Goal: Navigation & Orientation: Find specific page/section

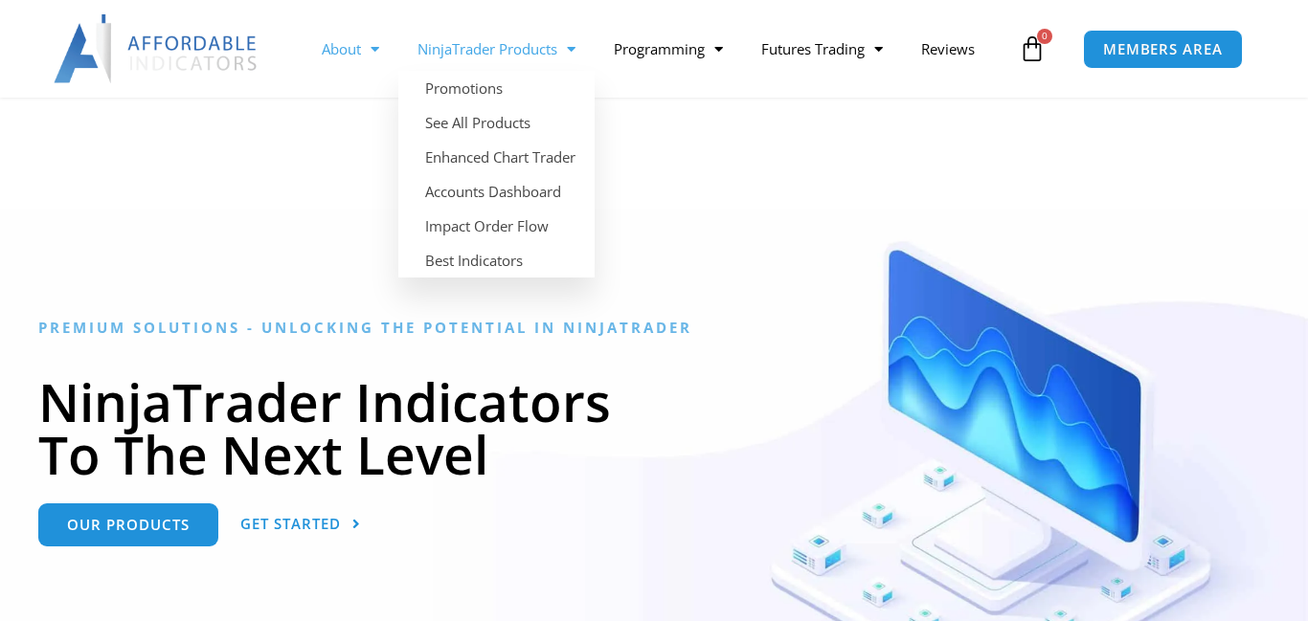
click at [350, 45] on link "About" at bounding box center [351, 49] width 96 height 44
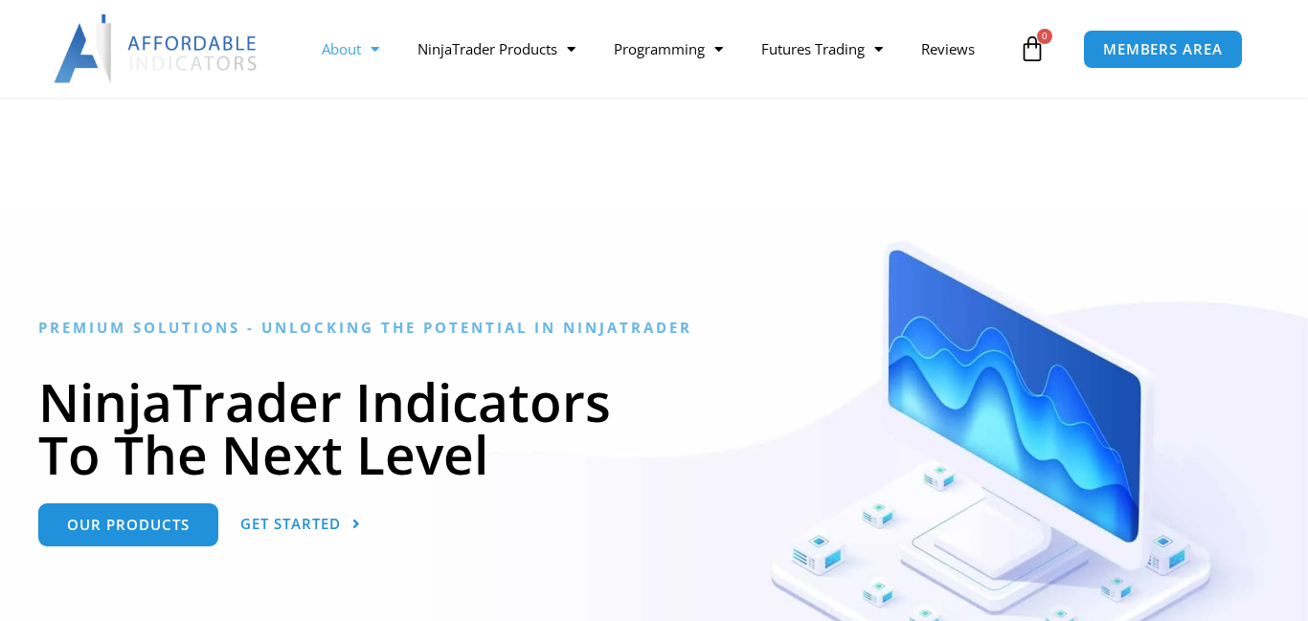
scroll to position [2370, 0]
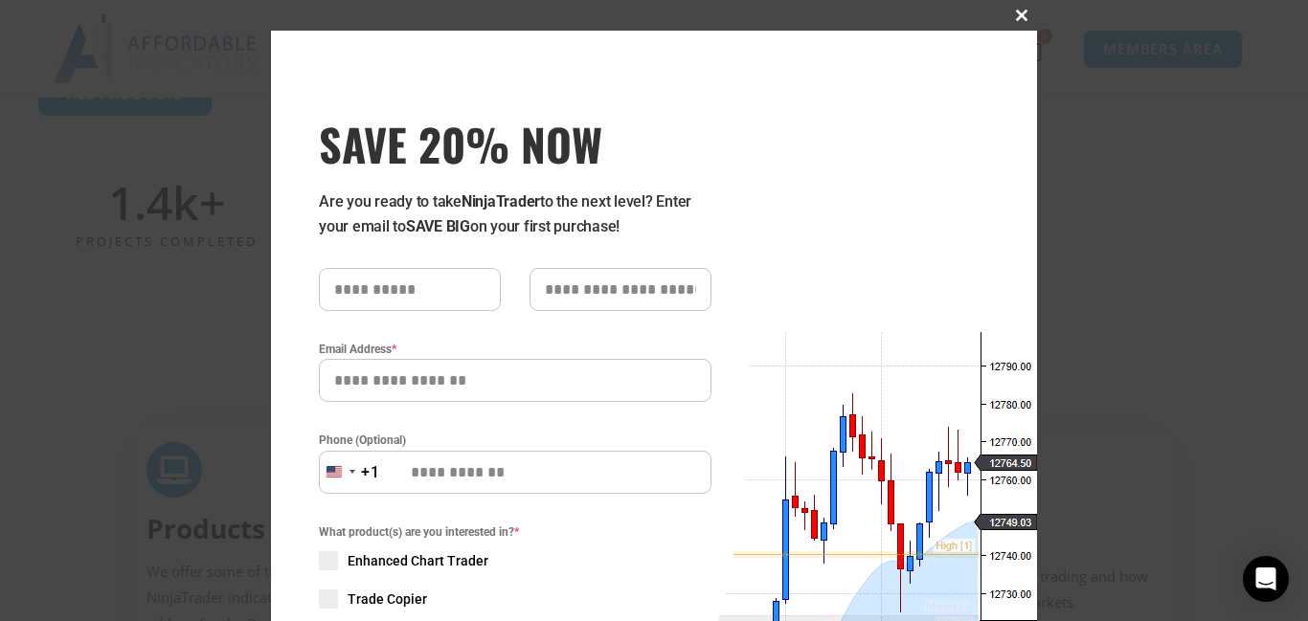
scroll to position [409, 0]
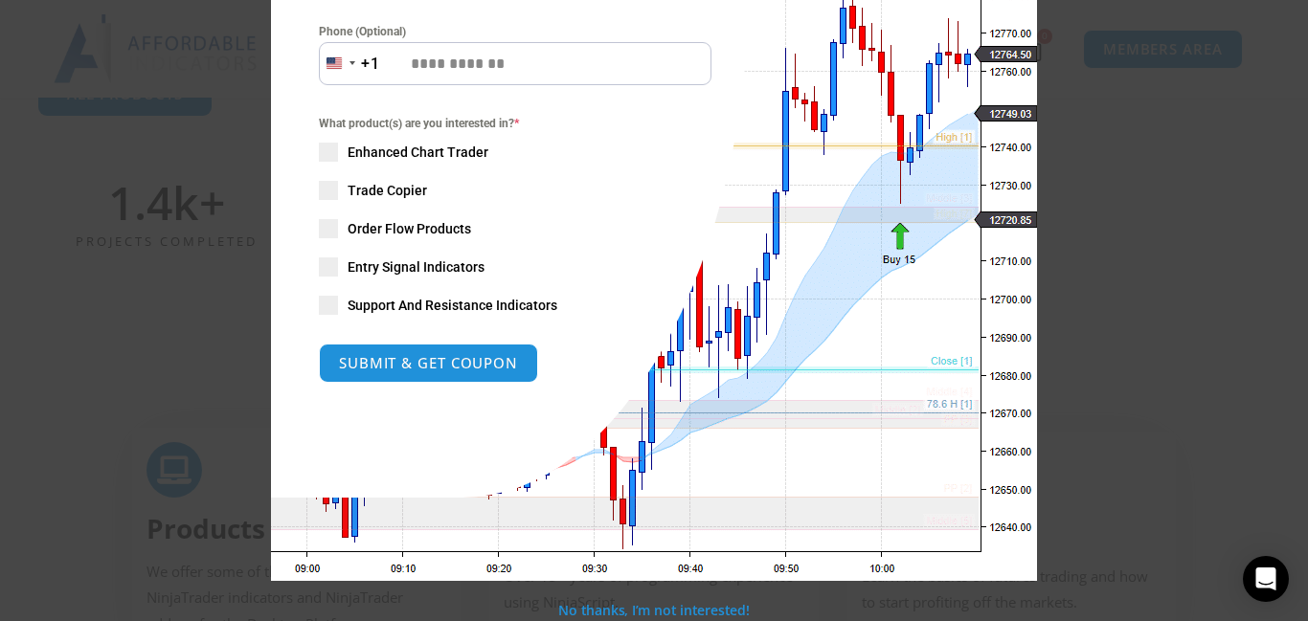
click at [327, 264] on span at bounding box center [328, 267] width 19 height 19
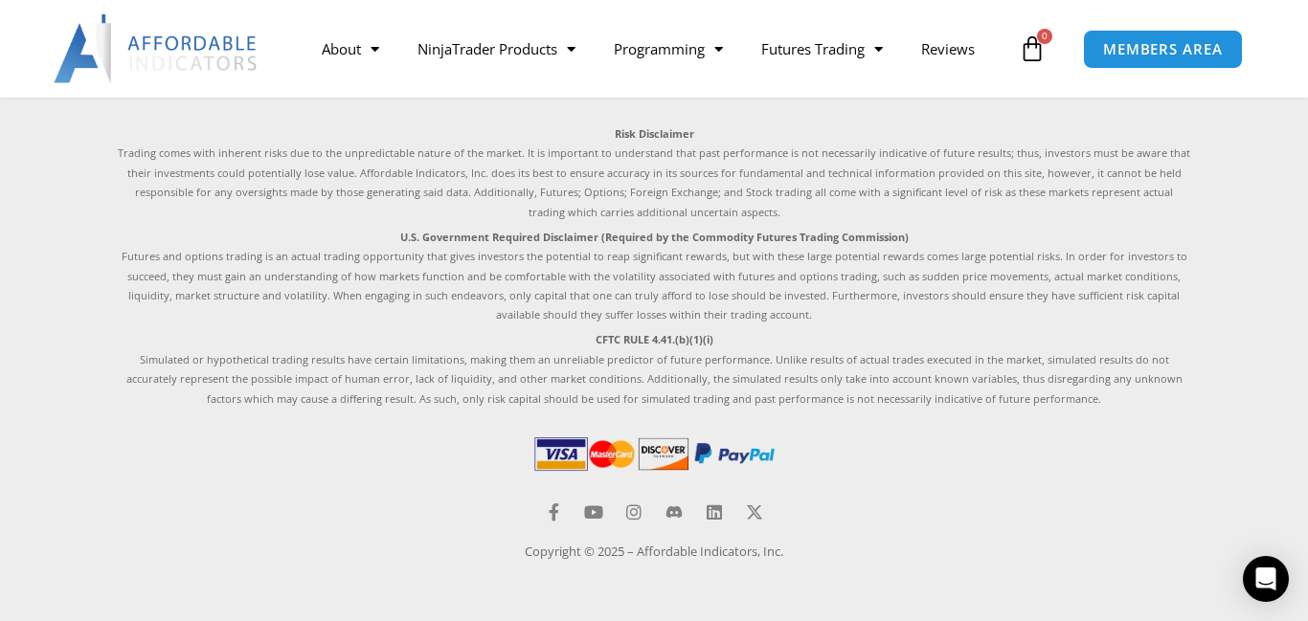
scroll to position [4085, 0]
